Goal: Transaction & Acquisition: Download file/media

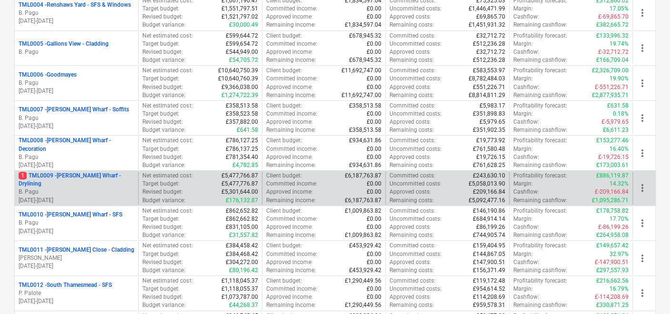
scroll to position [317, 0]
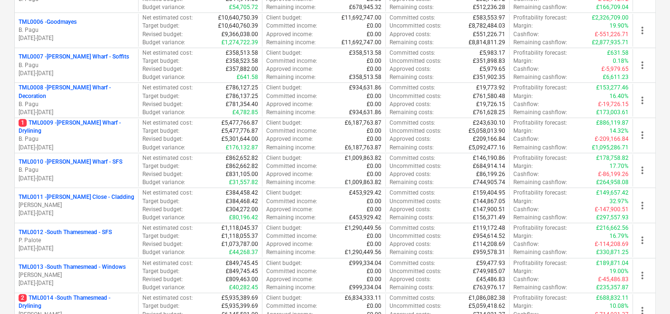
click at [86, 193] on p "TML0011 - [PERSON_NAME] Close - Cladding" at bounding box center [77, 197] width 116 height 8
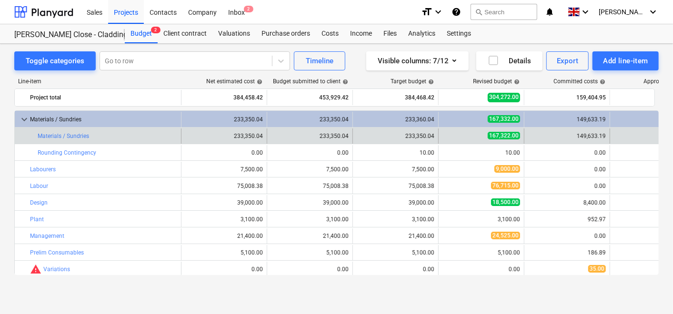
click at [84, 131] on div "bar_chart Materials / Sundries" at bounding box center [107, 136] width 139 height 15
click at [83, 133] on link "Materials / Sundries" at bounding box center [63, 136] width 51 height 7
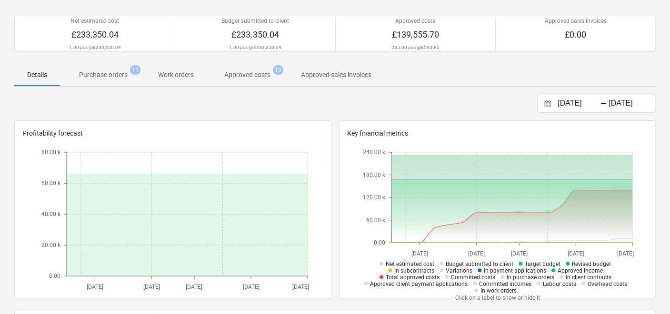
scroll to position [53, 0]
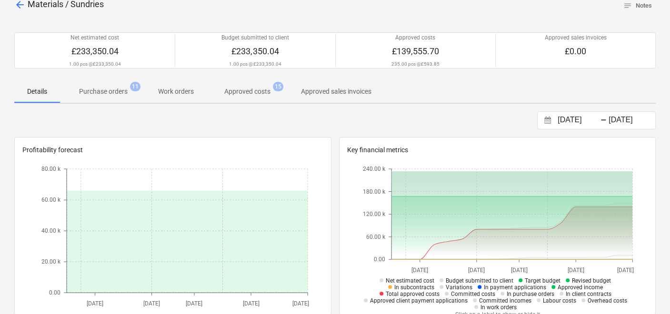
click at [239, 83] on span "Approved costs 15" at bounding box center [247, 91] width 84 height 17
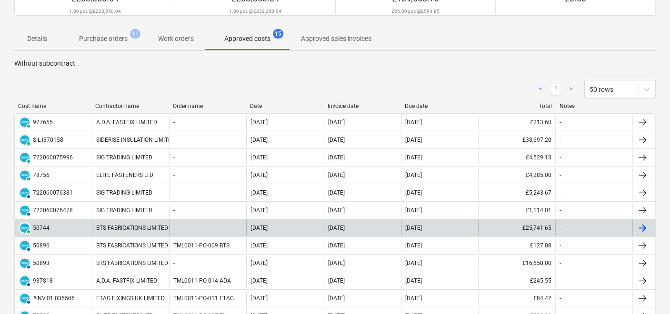
scroll to position [159, 0]
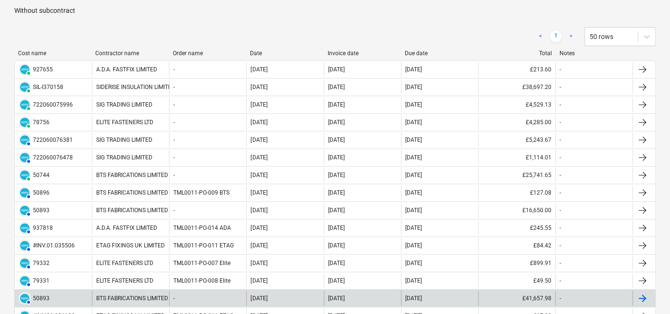
click at [153, 291] on div "BTS FABRICATIONS LIMITED" at bounding box center [130, 298] width 77 height 15
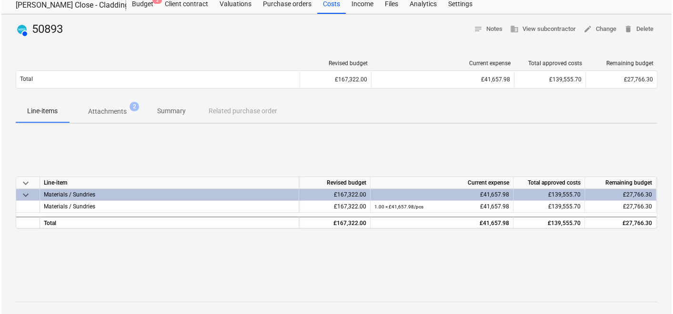
scroll to position [53, 0]
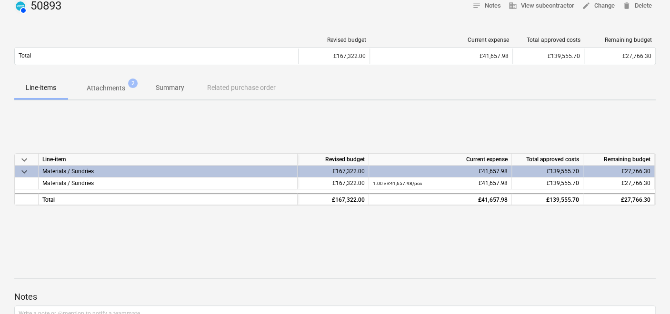
click at [91, 92] on p "Attachments" at bounding box center [106, 88] width 39 height 10
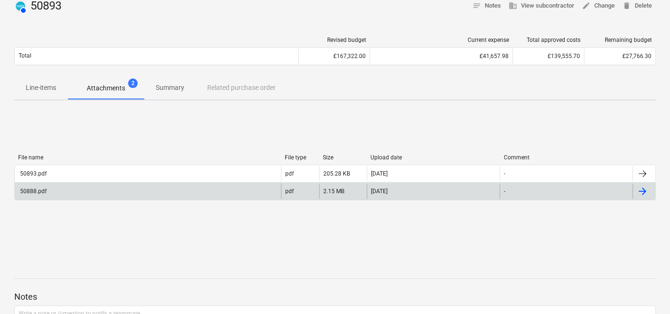
click at [32, 188] on div "50888.pdf" at bounding box center [33, 191] width 28 height 7
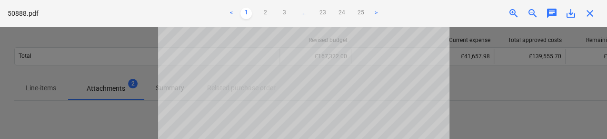
scroll to position [76, 0]
click at [364, 15] on link "25" at bounding box center [360, 13] width 11 height 11
click at [340, 15] on link "24" at bounding box center [341, 13] width 11 height 11
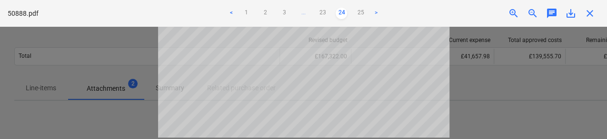
scroll to position [108, 0]
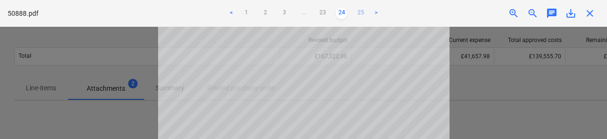
click at [356, 15] on link "25" at bounding box center [360, 13] width 11 height 11
click at [244, 13] on link "1" at bounding box center [245, 13] width 11 height 11
click at [588, 12] on span "close" at bounding box center [589, 13] width 11 height 11
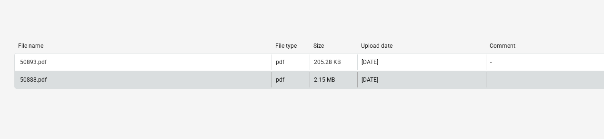
scroll to position [180, 0]
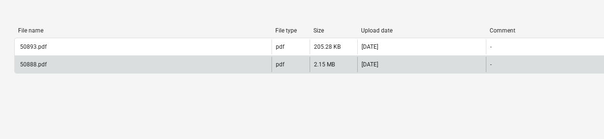
click at [46, 63] on div "50888.pdf" at bounding box center [143, 64] width 257 height 15
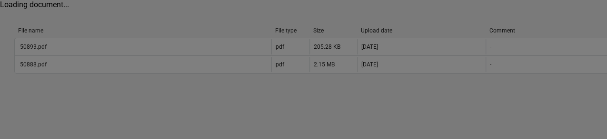
click at [35, 65] on div at bounding box center [303, 69] width 607 height 139
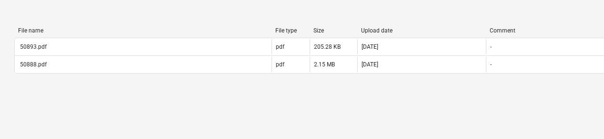
click at [233, 15] on div "File name File type Size Upload date Comment 50893.pdf pdf 205.28 KB [DATE] - 5…" at bounding box center [325, 52] width 623 height 143
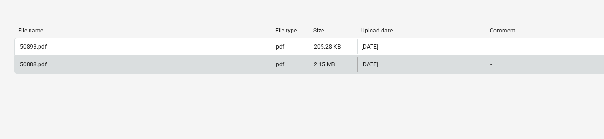
click at [48, 64] on div "50888.pdf" at bounding box center [143, 64] width 257 height 15
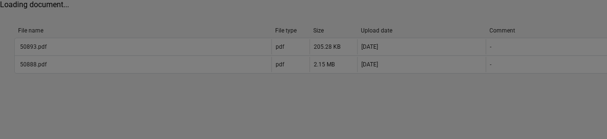
click at [43, 65] on div at bounding box center [303, 69] width 607 height 139
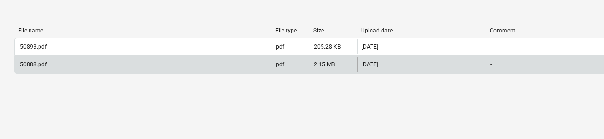
click at [43, 64] on div "50888.pdf" at bounding box center [33, 64] width 28 height 7
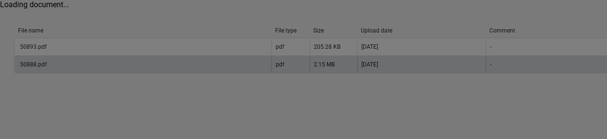
click at [43, 64] on div at bounding box center [303, 69] width 607 height 139
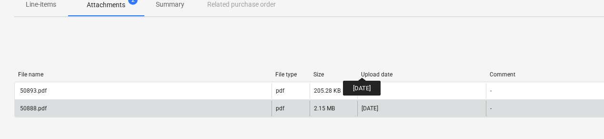
scroll to position [53, 0]
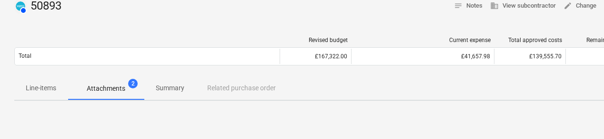
click at [118, 84] on p "Attachments" at bounding box center [106, 88] width 39 height 10
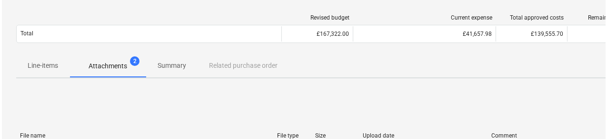
scroll to position [180, 0]
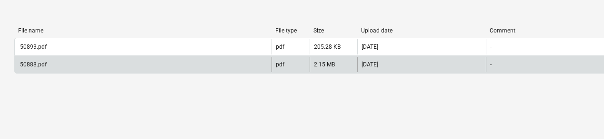
click at [329, 68] on div "2.15 MB" at bounding box center [333, 64] width 48 height 15
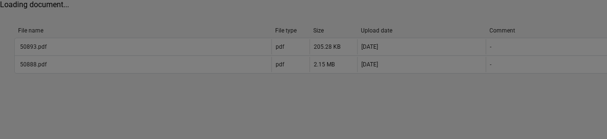
click at [339, 63] on div at bounding box center [303, 69] width 607 height 139
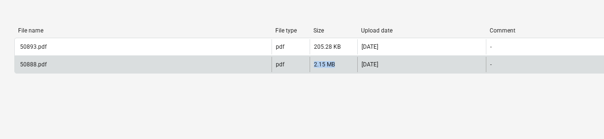
click at [339, 63] on div "2.15 MB" at bounding box center [333, 64] width 48 height 15
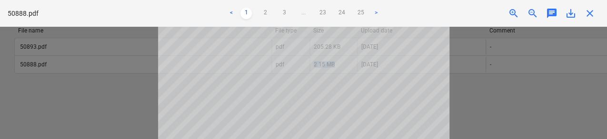
scroll to position [63, 0]
click at [590, 13] on span "close" at bounding box center [589, 13] width 11 height 11
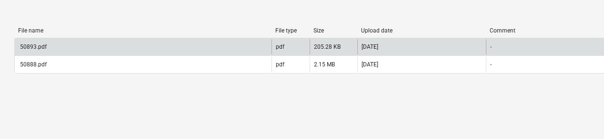
click at [43, 47] on div "50893.pdf" at bounding box center [33, 46] width 28 height 7
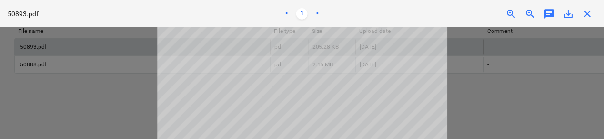
scroll to position [0, 0]
click at [587, 13] on span "close" at bounding box center [589, 13] width 11 height 11
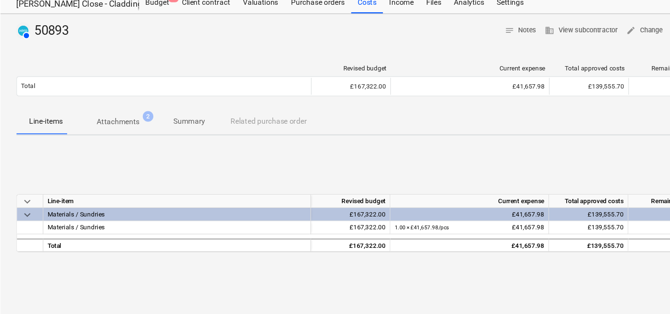
scroll to position [31, 0]
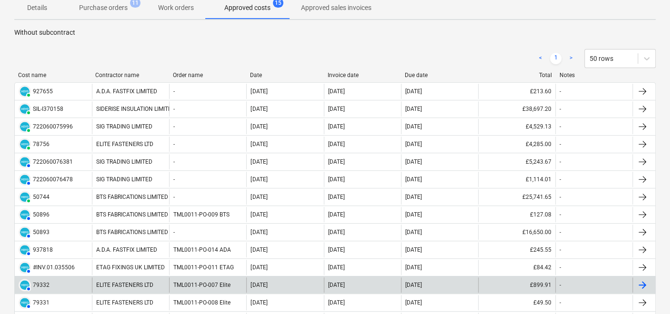
scroll to position [159, 0]
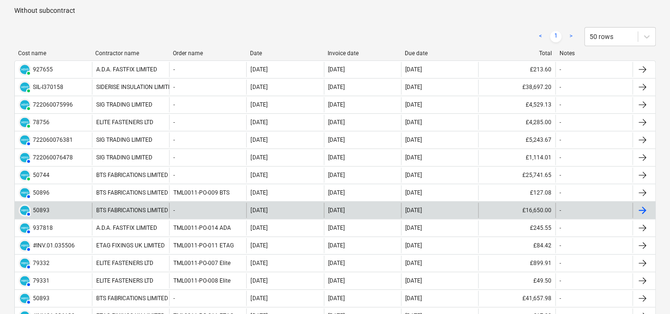
click at [124, 204] on div "BTS FABRICATIONS LIMITED" at bounding box center [130, 210] width 77 height 15
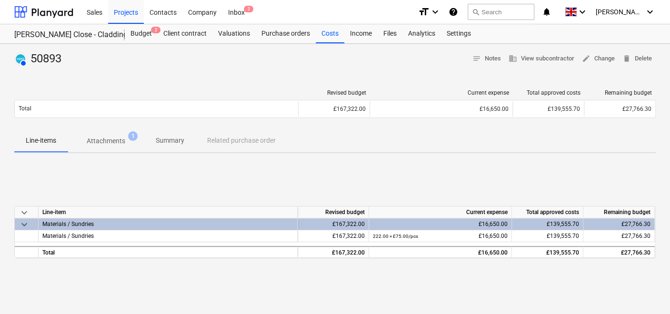
click at [102, 135] on span "Attachments 1" at bounding box center [106, 140] width 77 height 17
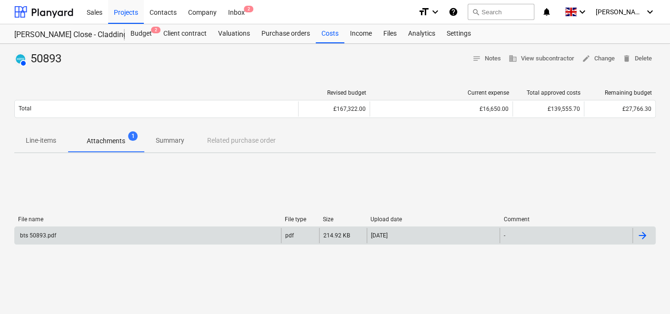
click at [35, 235] on div "bts 50893.pdf" at bounding box center [38, 235] width 38 height 7
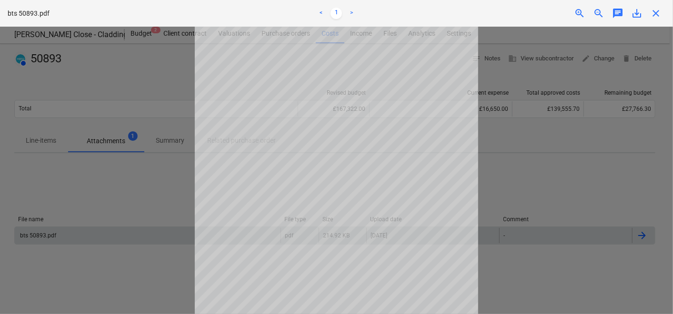
click at [655, 15] on span "close" at bounding box center [655, 13] width 11 height 11
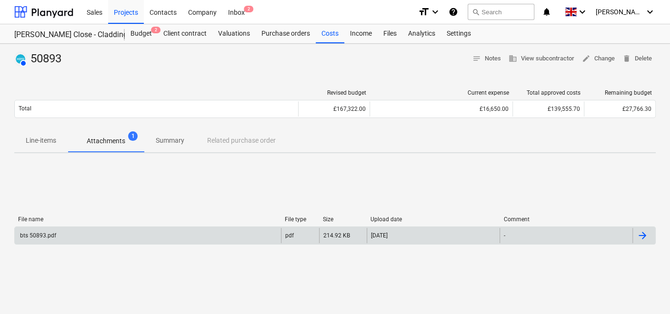
click at [64, 231] on div "bts 50893.pdf" at bounding box center [148, 235] width 266 height 15
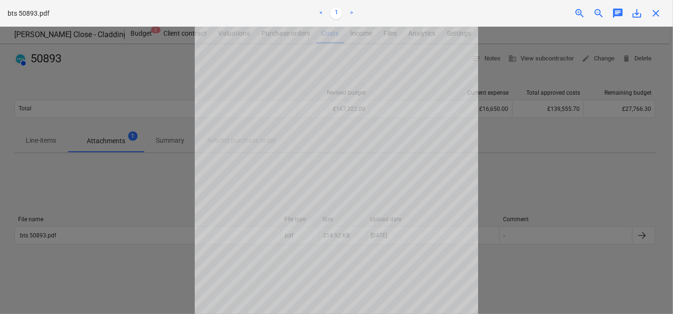
click at [47, 232] on div at bounding box center [336, 171] width 673 height 288
click at [544, 186] on div at bounding box center [336, 171] width 673 height 288
click at [648, 10] on div "close" at bounding box center [655, 13] width 19 height 11
click at [651, 11] on span "close" at bounding box center [655, 13] width 11 height 11
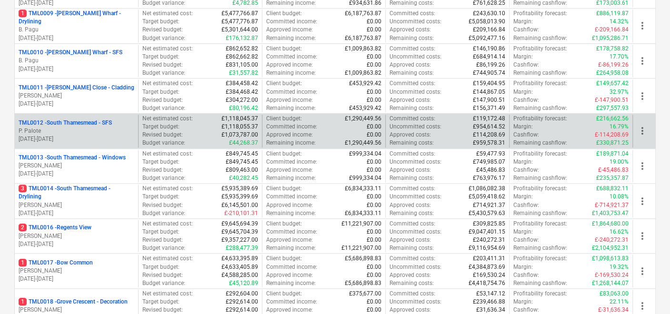
scroll to position [370, 0]
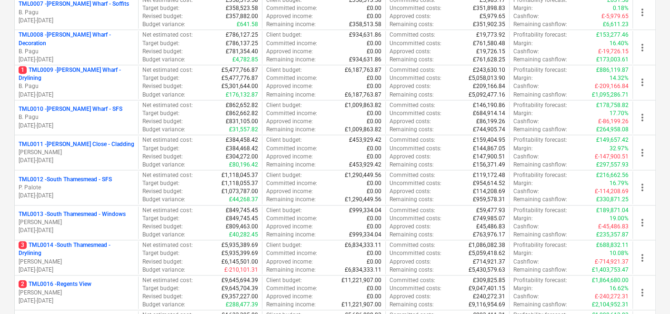
click at [80, 144] on p "TML0011 - [PERSON_NAME] Close - Cladding" at bounding box center [77, 144] width 116 height 8
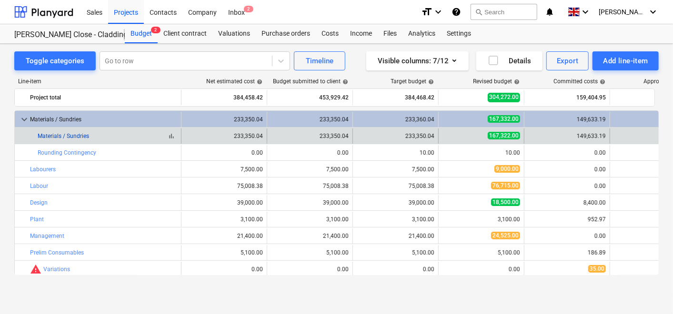
click at [70, 137] on link "Materials / Sundries" at bounding box center [63, 136] width 51 height 7
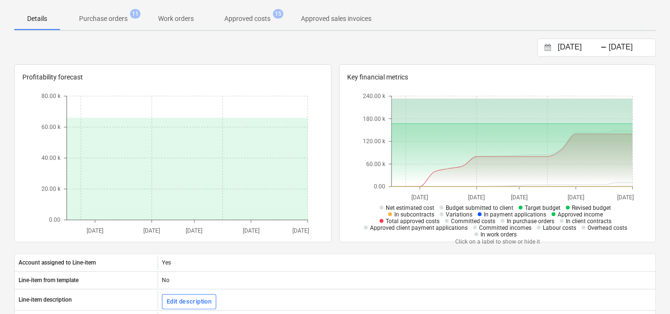
scroll to position [104, 0]
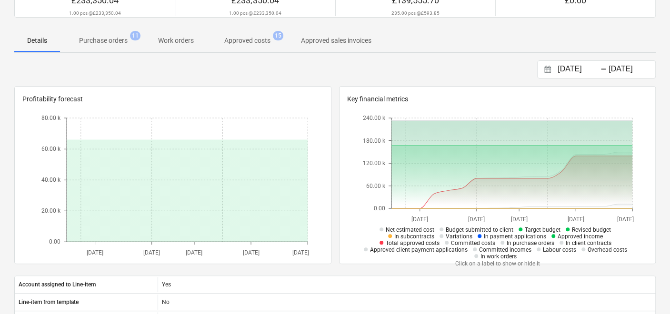
click at [242, 39] on p "Approved costs" at bounding box center [247, 41] width 46 height 10
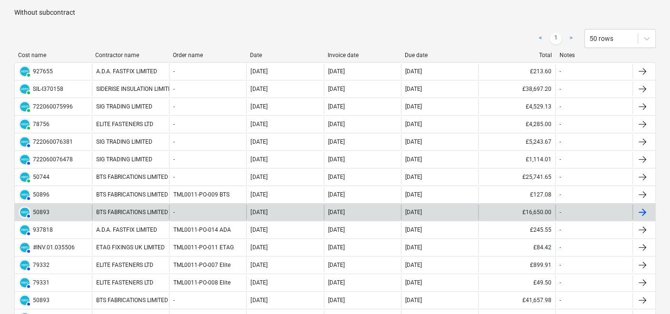
scroll to position [209, 0]
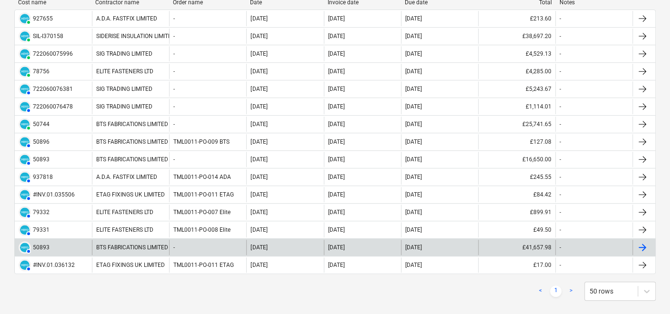
click at [154, 244] on div "BTS FABRICATIONS LIMITED" at bounding box center [130, 247] width 77 height 15
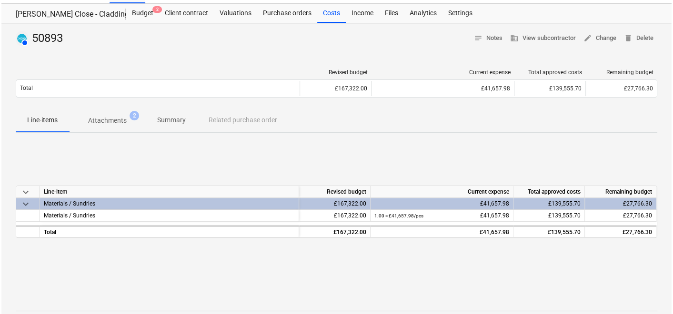
scroll to position [53, 0]
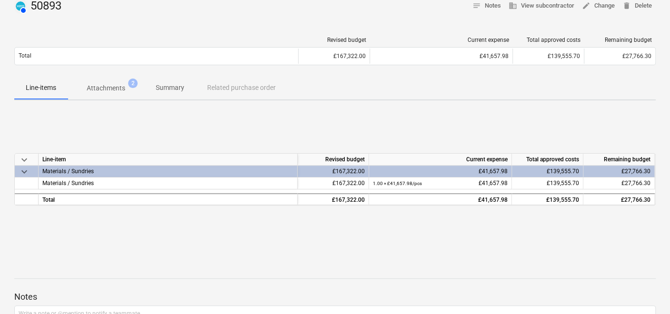
click at [110, 90] on p "Attachments" at bounding box center [106, 88] width 39 height 10
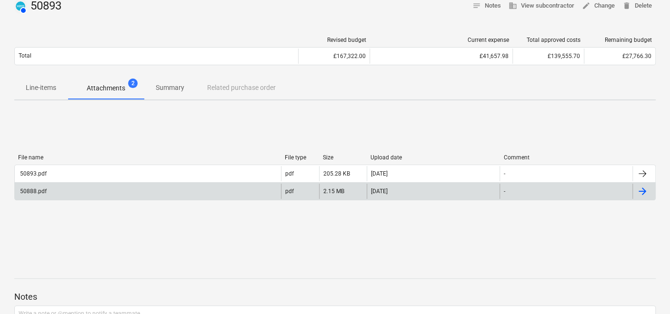
click at [38, 186] on div "50888.pdf" at bounding box center [148, 191] width 266 height 15
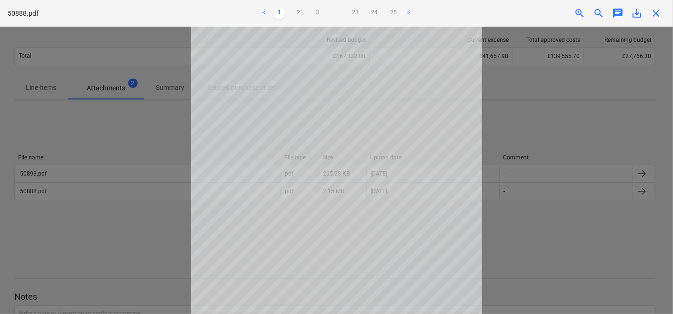
click at [638, 12] on span "save_alt" at bounding box center [636, 13] width 11 height 11
